Goal: Communication & Community: Answer question/provide support

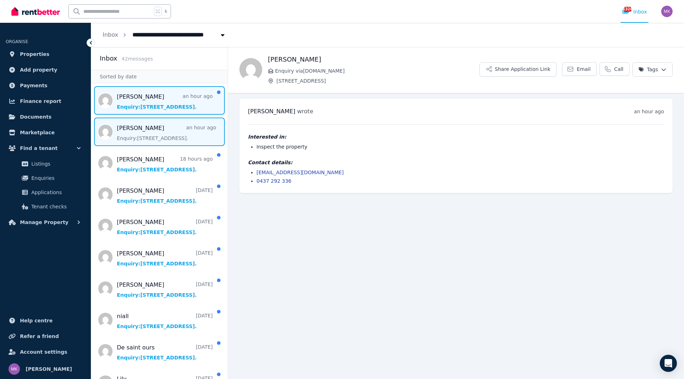
click at [161, 104] on span "Message list" at bounding box center [159, 100] width 136 height 29
